Goal: Information Seeking & Learning: Learn about a topic

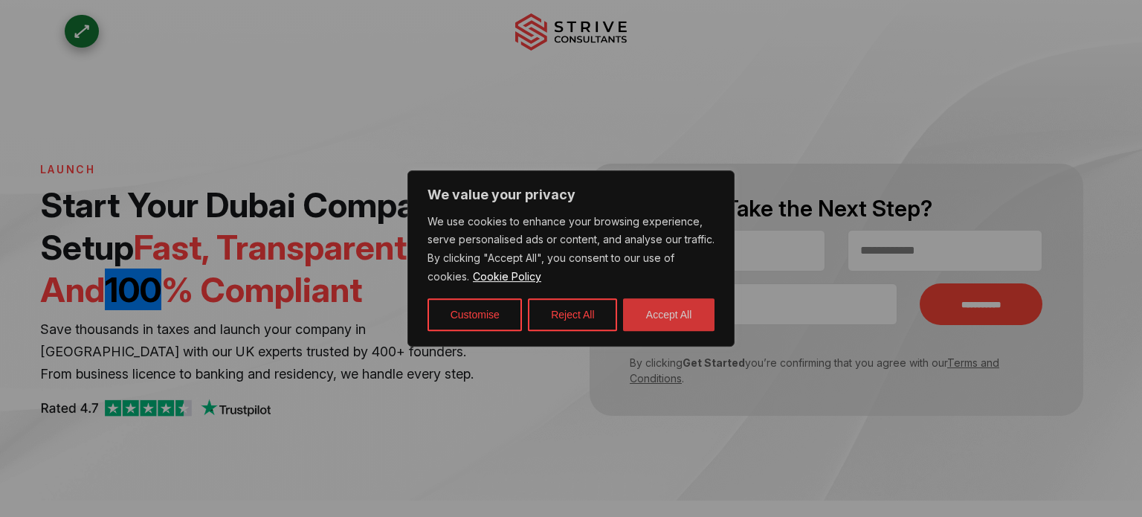
click at [666, 322] on button "Accept All" at bounding box center [668, 314] width 91 height 33
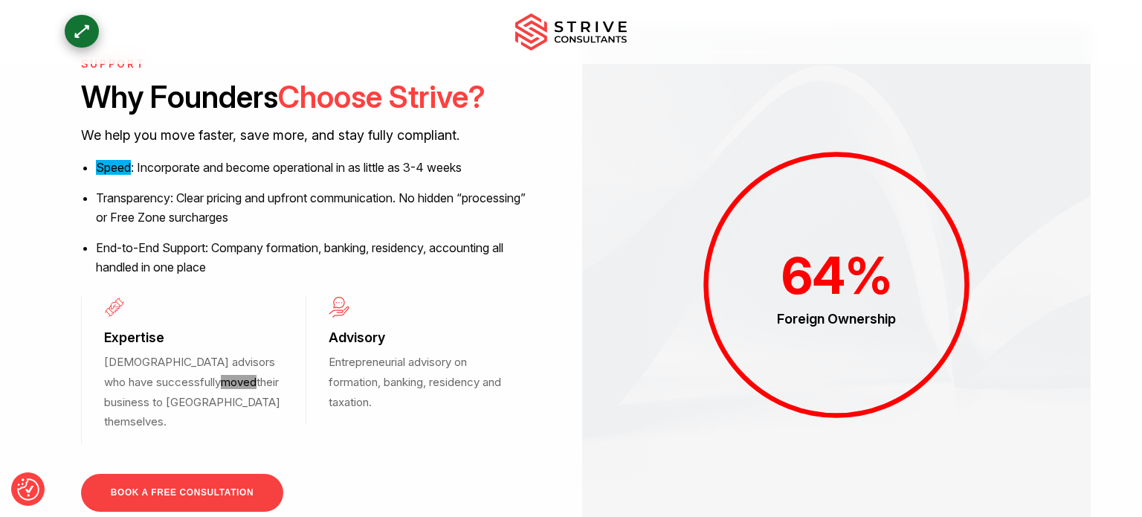
scroll to position [2229, 0]
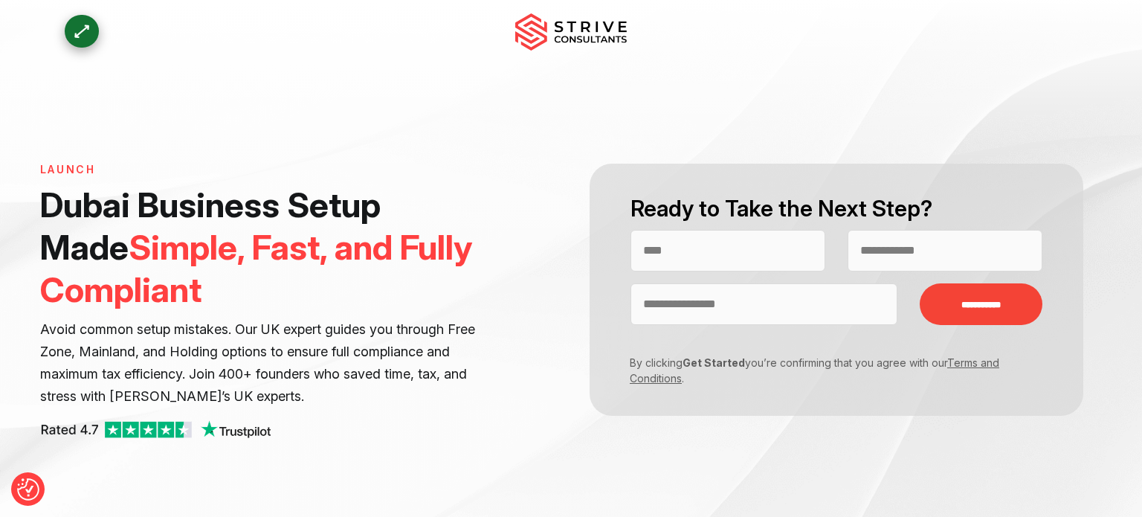
scroll to position [2251, 0]
